Goal: Check status: Check status

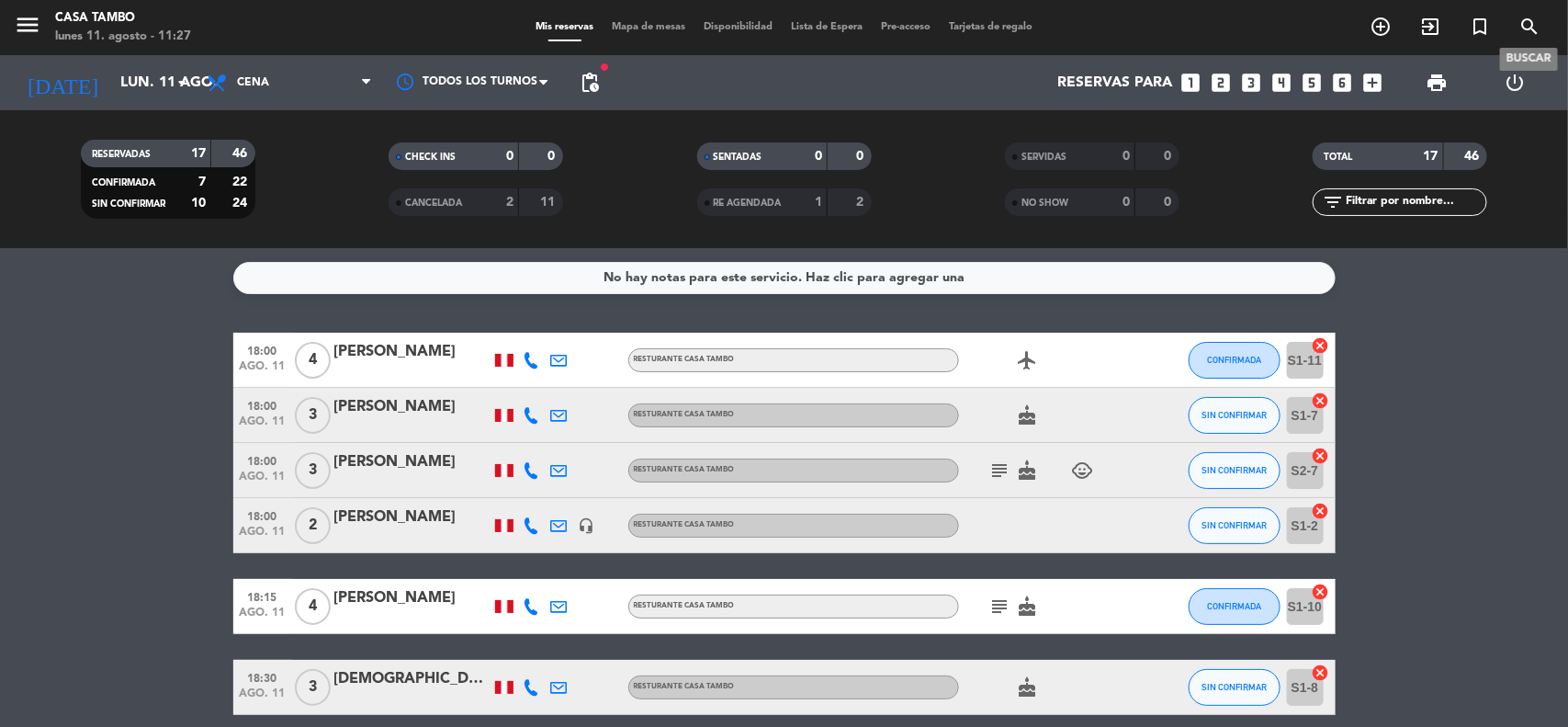
click at [1520, 18] on icon "search" at bounding box center [1529, 26] width 22 height 22
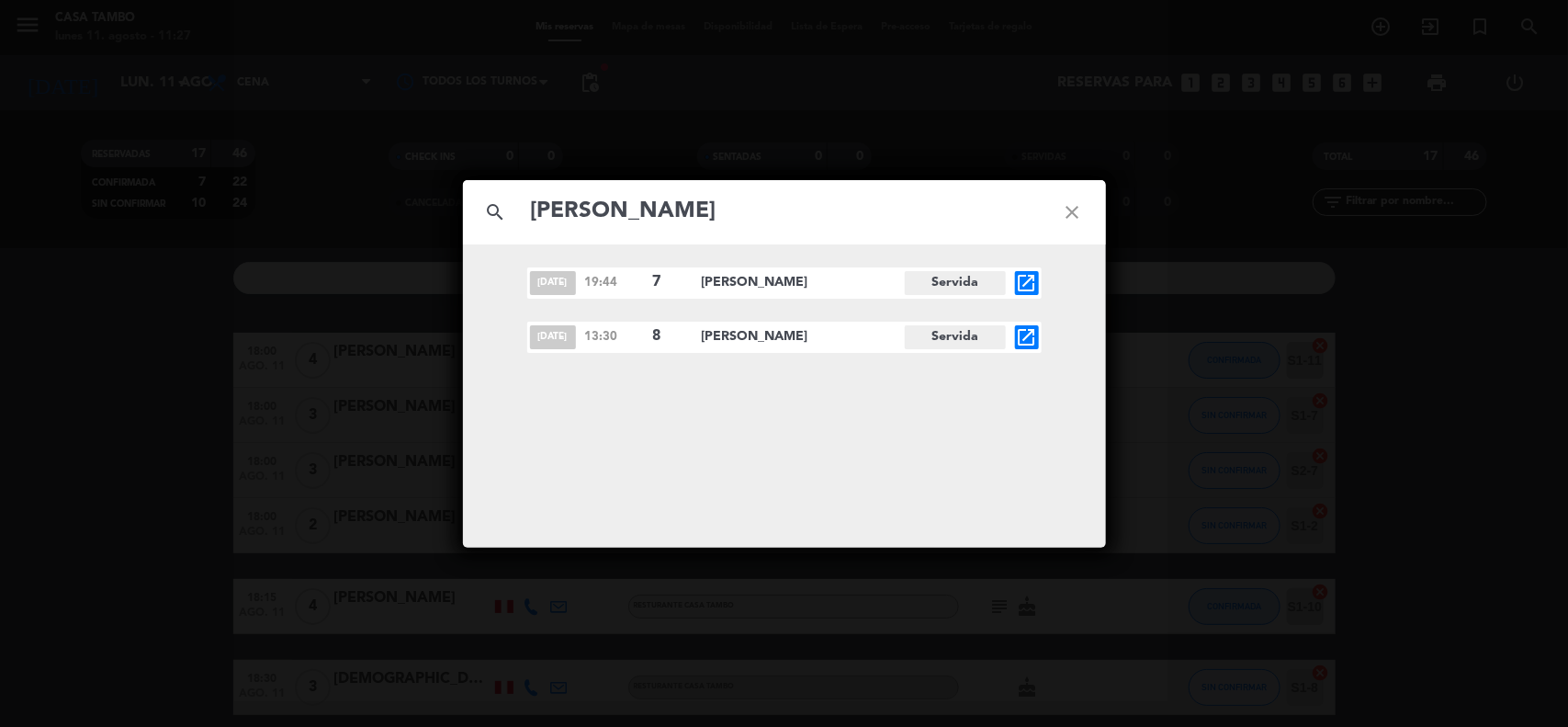
type input "[PERSON_NAME]"
click at [1070, 212] on icon "close" at bounding box center [1073, 212] width 66 height 66
click at [1081, 205] on icon "close" at bounding box center [1073, 212] width 66 height 66
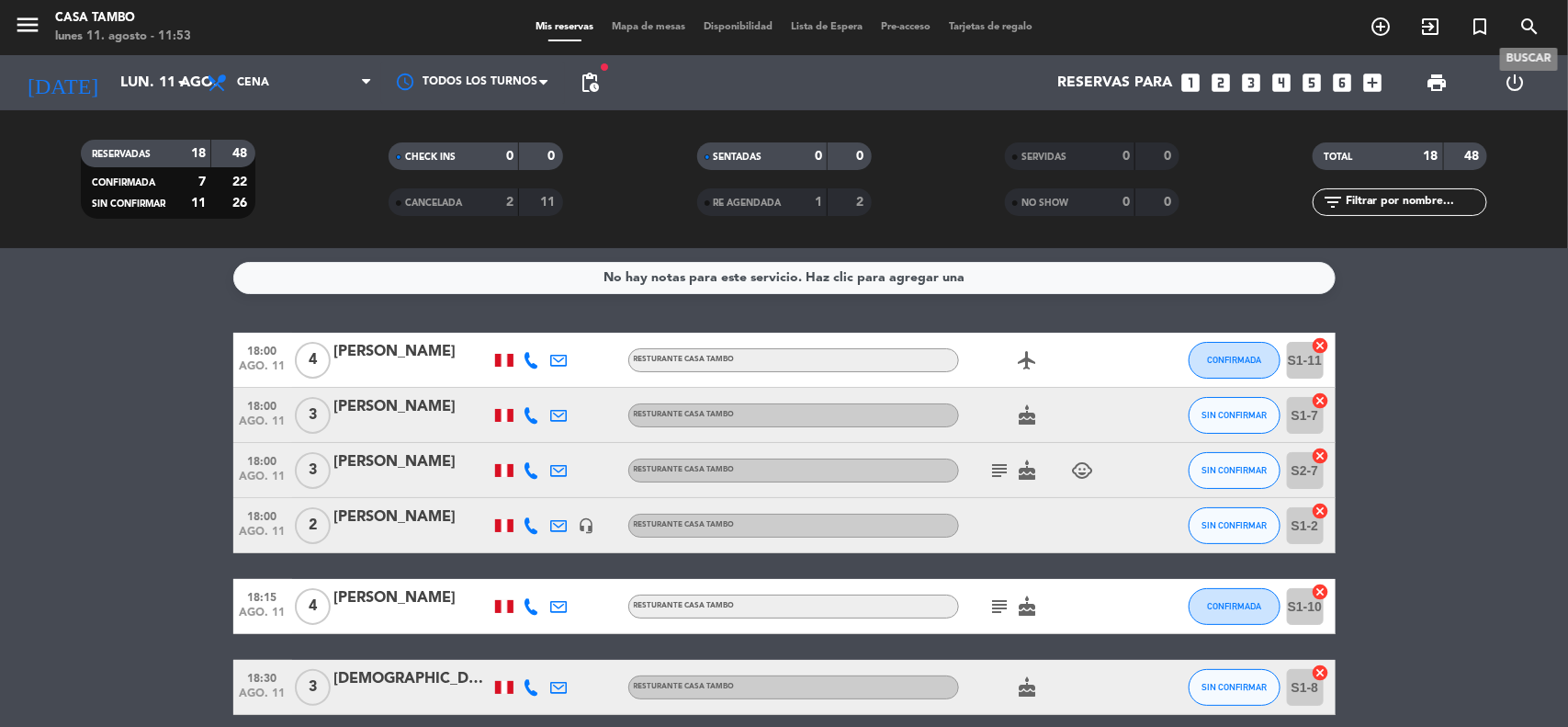
click at [1521, 24] on icon "search" at bounding box center [1529, 26] width 22 height 22
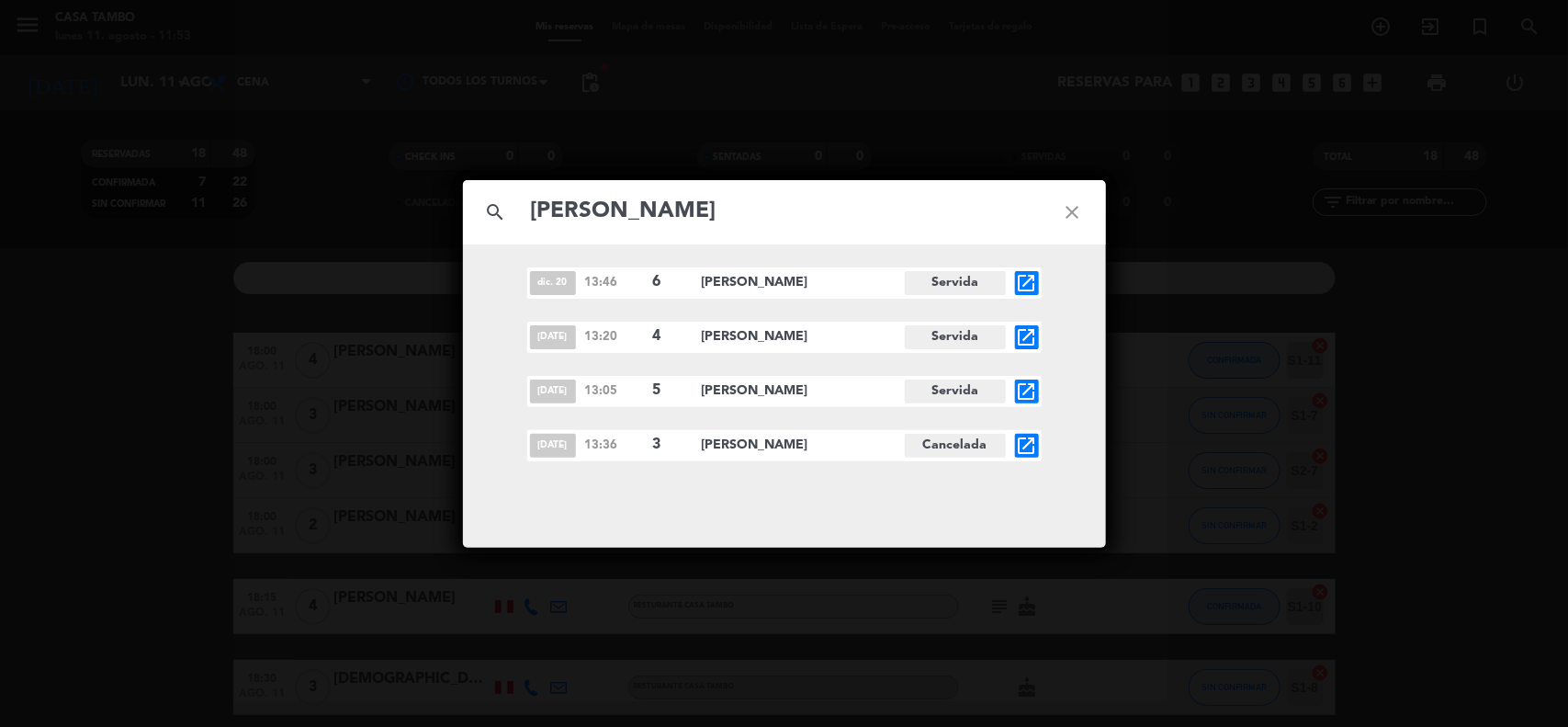
type input "[PERSON_NAME]"
click at [1077, 212] on icon "close" at bounding box center [1073, 212] width 66 height 66
click at [1081, 204] on icon "close" at bounding box center [1073, 212] width 66 height 66
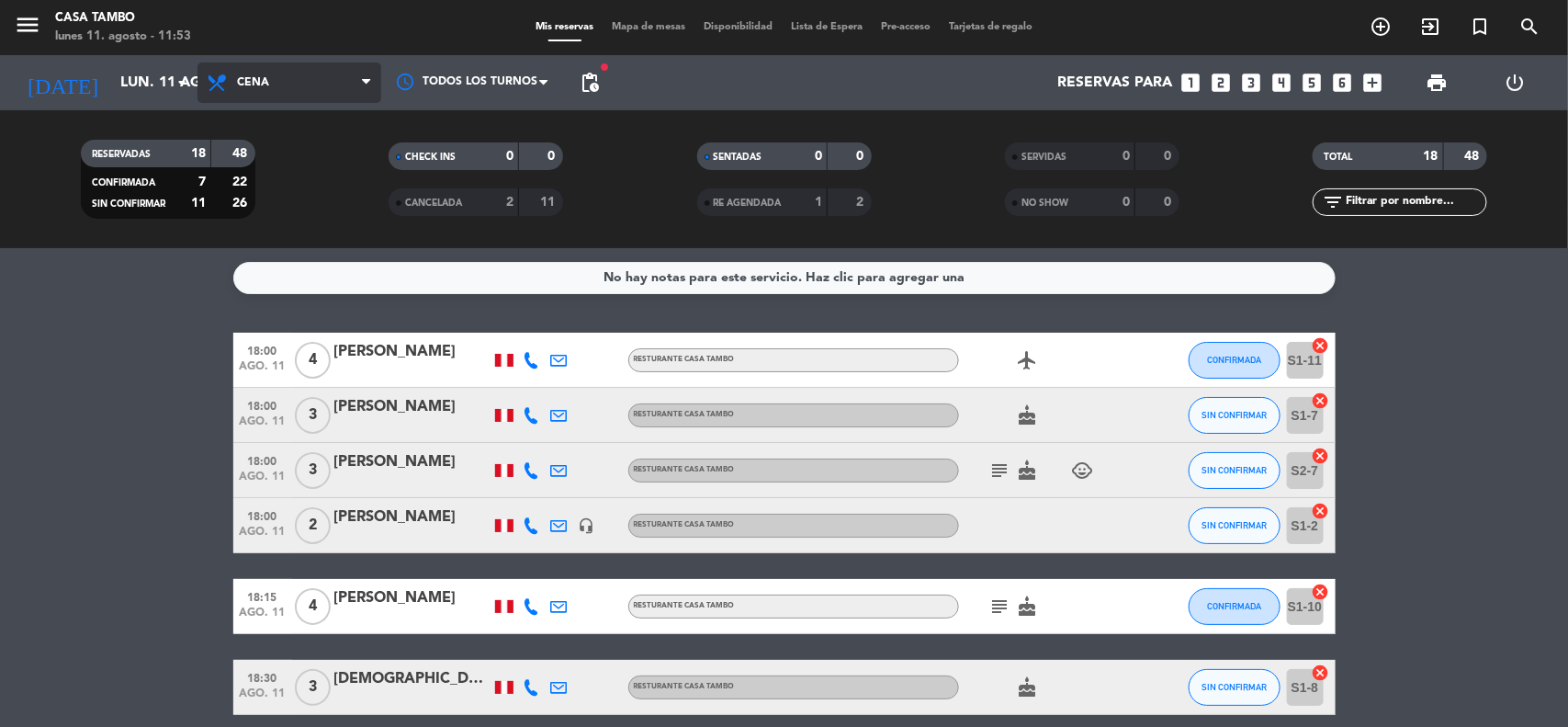
click at [249, 76] on span "Cena" at bounding box center [253, 83] width 32 height 13
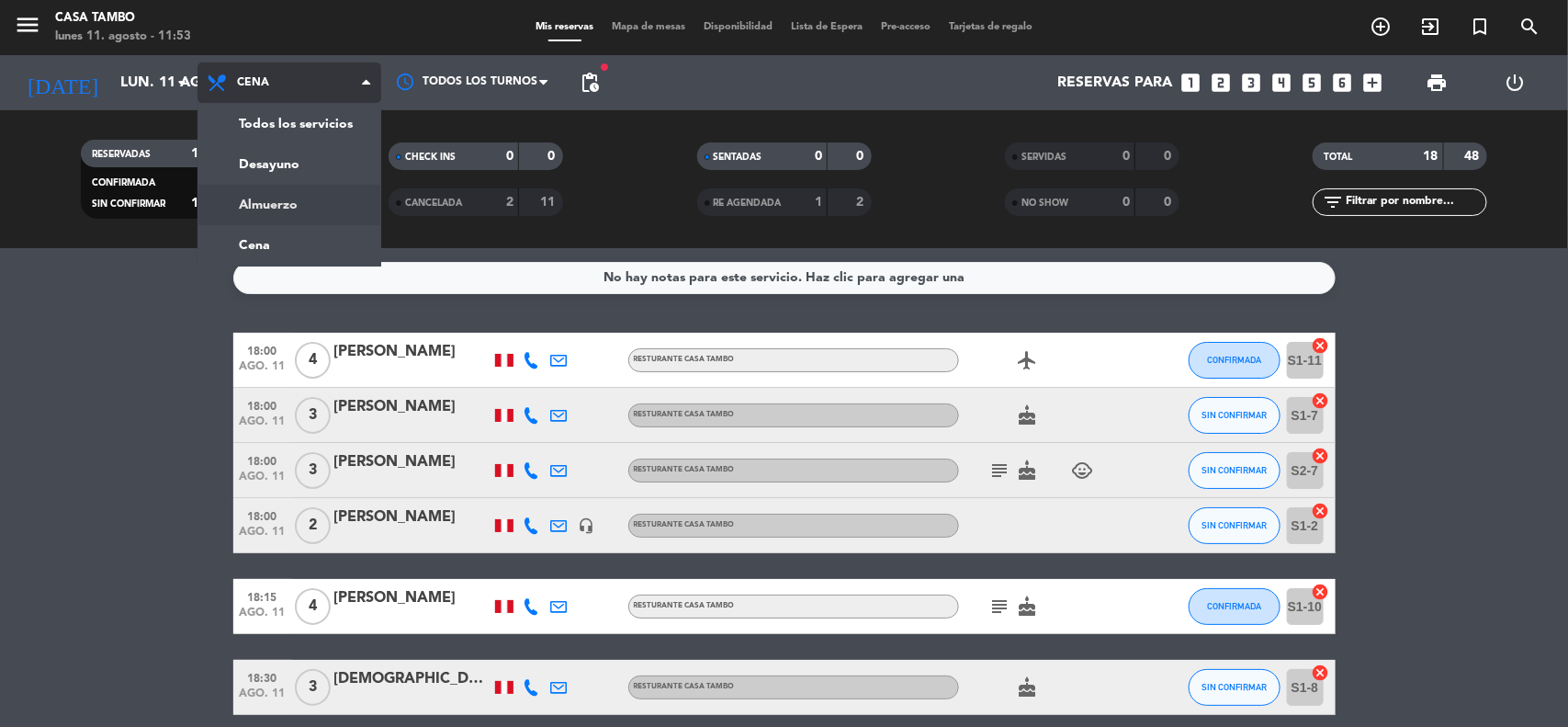
click at [283, 205] on div "menu Casa Tambo [DATE] 11. agosto - 11:53 Mis reservas Mapa de mesas Disponibil…" at bounding box center [784, 124] width 1568 height 248
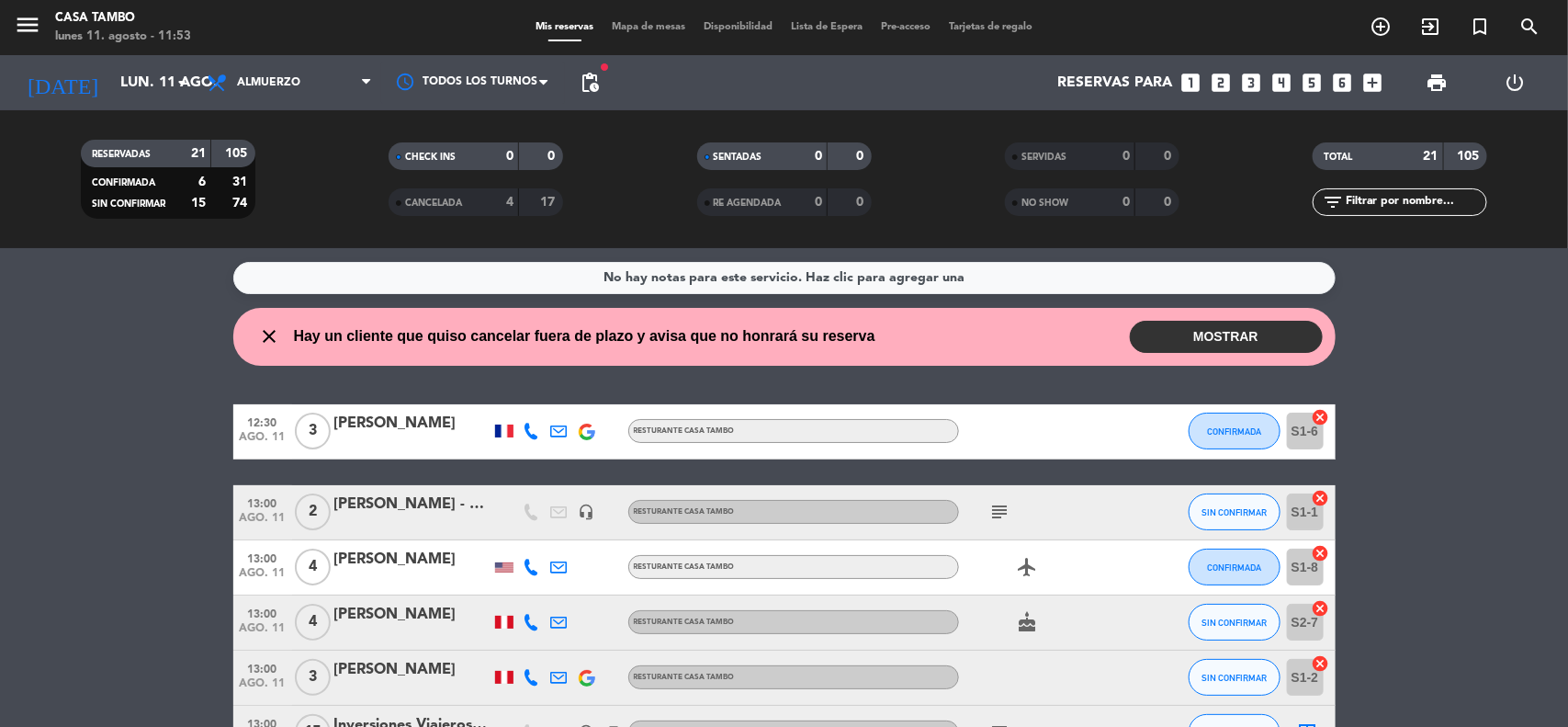
click at [443, 200] on span "CANCELADA" at bounding box center [433, 204] width 57 height 9
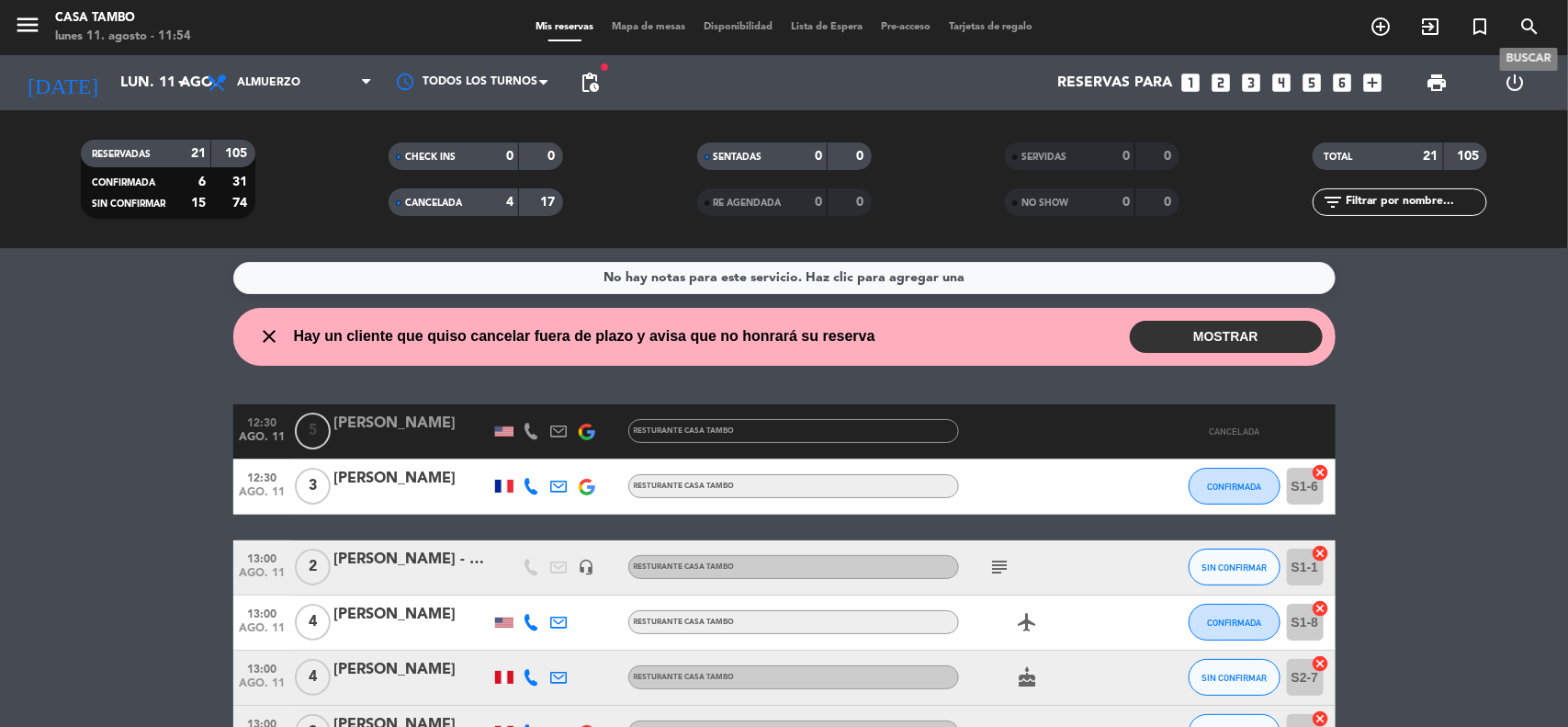
click at [1527, 20] on icon "search" at bounding box center [1529, 26] width 22 height 22
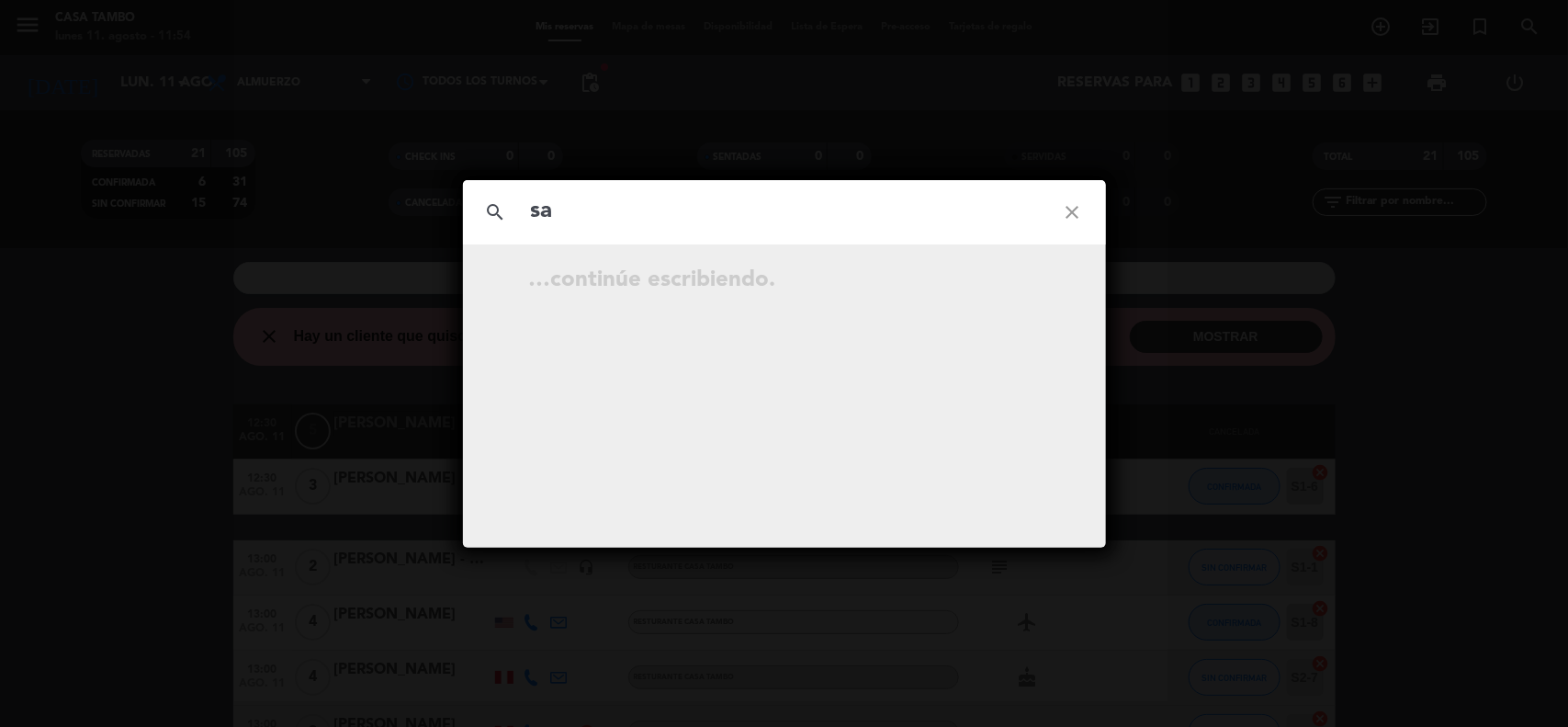
type input "s"
type input "[PERSON_NAME]"
click at [1080, 211] on icon "close" at bounding box center [1073, 212] width 66 height 66
click at [1078, 207] on icon "close" at bounding box center [1073, 212] width 66 height 66
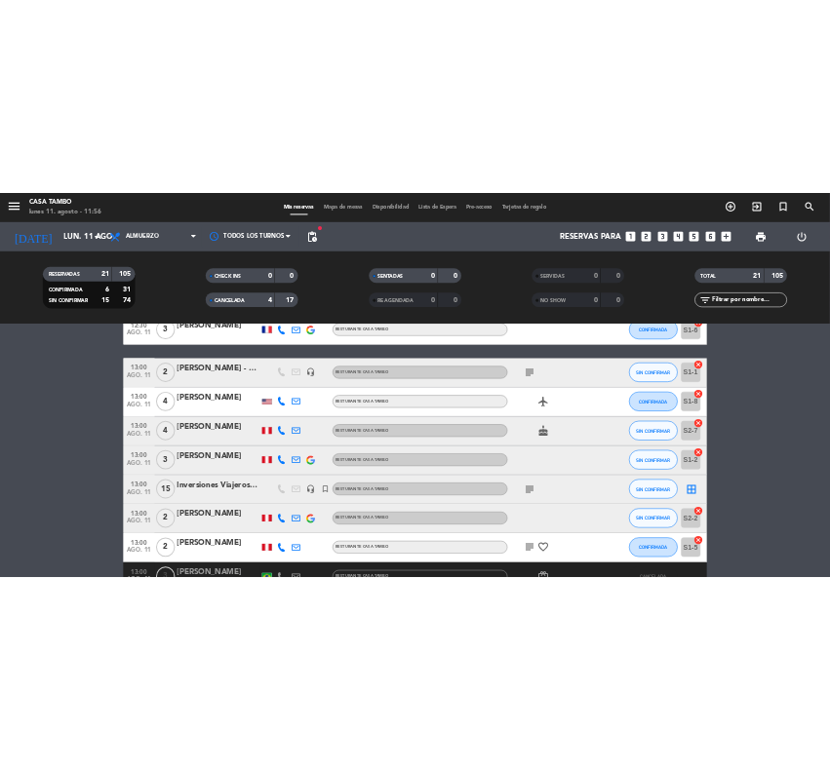
scroll to position [244, 0]
